Goal: Check status: Check status

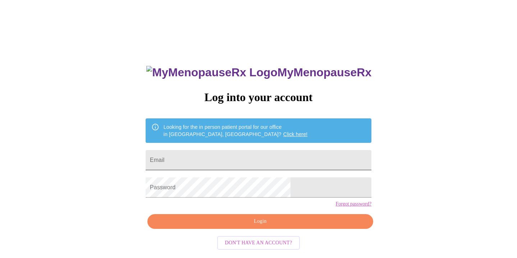
click at [241, 157] on input "Email" at bounding box center [259, 160] width 226 height 20
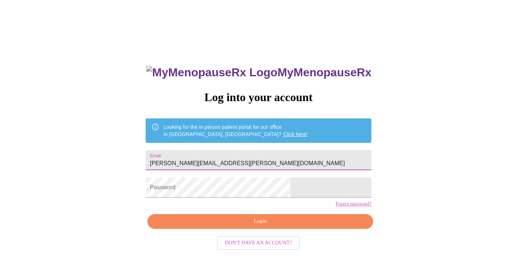
type input "[PERSON_NAME][EMAIL_ADDRESS][PERSON_NAME][DOMAIN_NAME]"
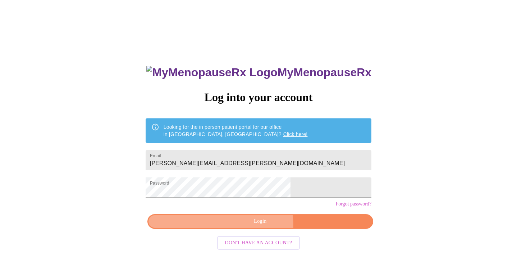
click at [259, 226] on span "Login" at bounding box center [260, 221] width 209 height 9
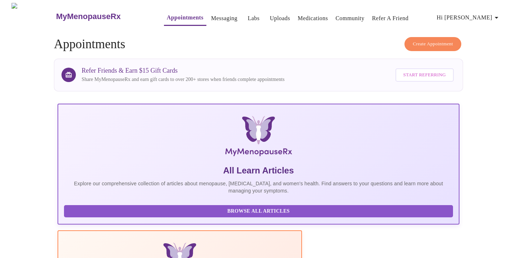
click at [297, 14] on link "Medications" at bounding box center [312, 18] width 30 height 10
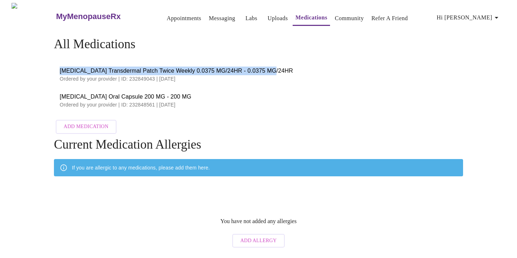
drag, startPoint x: 61, startPoint y: 67, endPoint x: 286, endPoint y: 72, distance: 225.0
click at [286, 72] on span "[MEDICAL_DATA] Transdermal Patch Twice Weekly 0.0375 MG/24HR - 0.0375 MG/24HR" at bounding box center [258, 70] width 397 height 9
copy span "[MEDICAL_DATA] Transdermal Patch Twice Weekly 0.0375 MG/24HR - 0.0375 MG/24HR"
